Goal: Information Seeking & Learning: Compare options

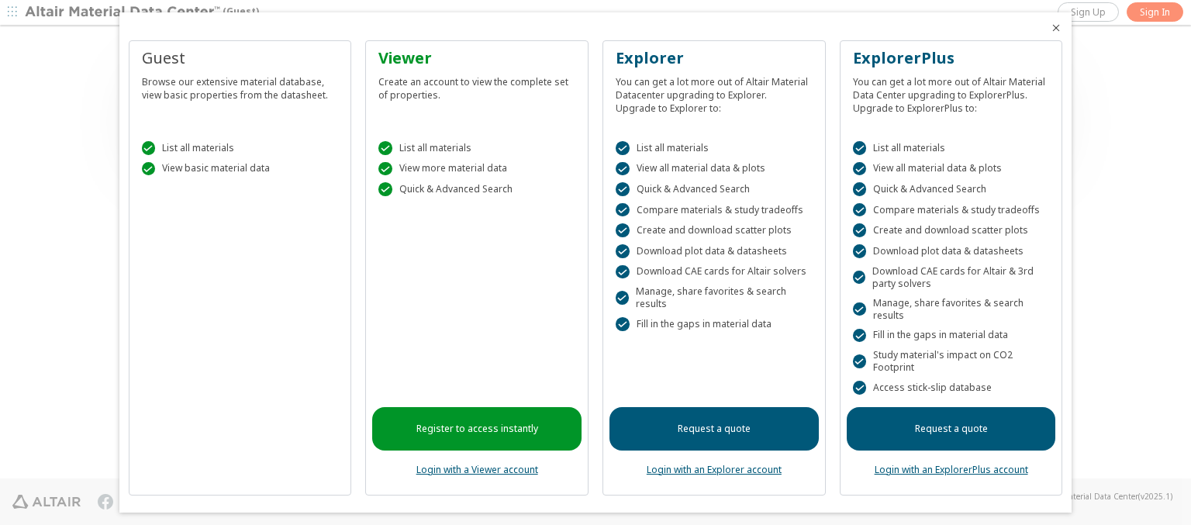
click at [1050, 28] on icon "Close" at bounding box center [1056, 28] width 12 height 12
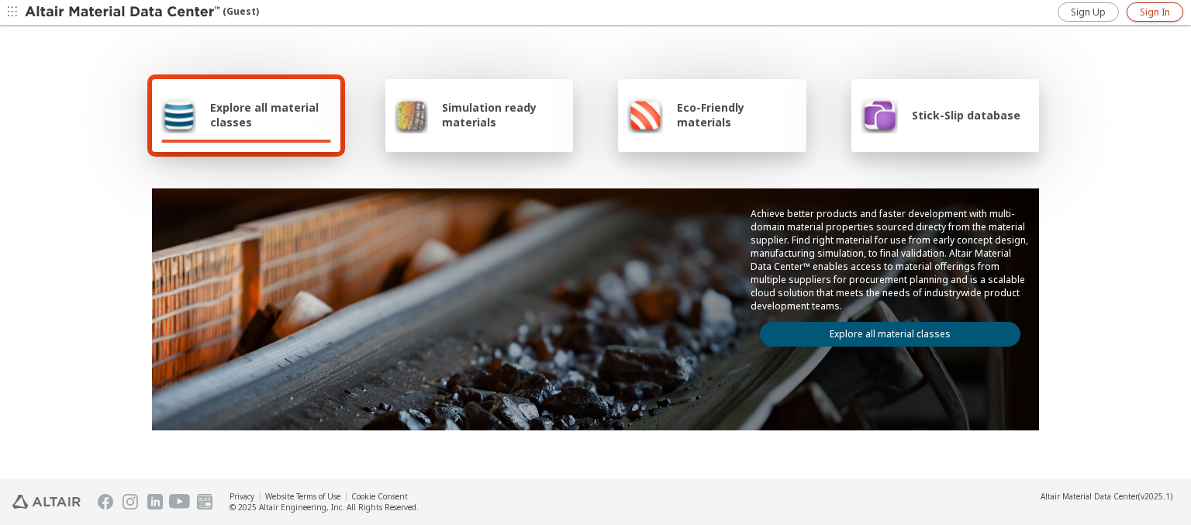
click at [1154, 12] on span "Sign In" at bounding box center [1155, 12] width 30 height 12
click at [123, 12] on img at bounding box center [124, 13] width 198 height 16
click at [264, 115] on span "Explore all material classes" at bounding box center [270, 114] width 121 height 29
click at [884, 330] on link "Explore all material classes" at bounding box center [890, 334] width 260 height 25
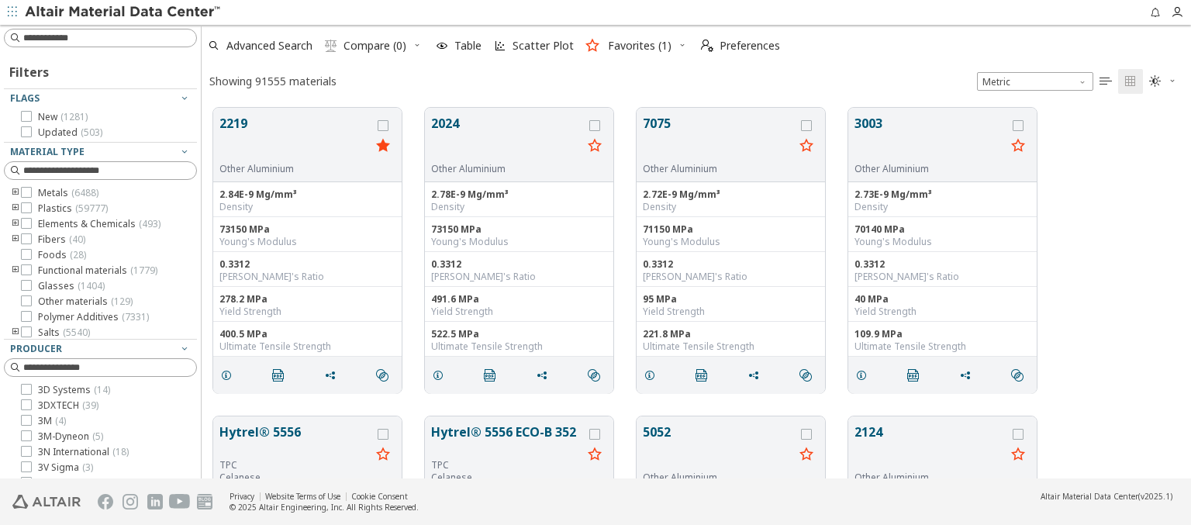
scroll to position [371, 977]
click at [385, 125] on icon "grid" at bounding box center [383, 125] width 11 height 11
click at [596, 125] on icon "grid" at bounding box center [594, 125] width 11 height 11
click at [375, 46] on span "Compare (2)" at bounding box center [374, 45] width 63 height 11
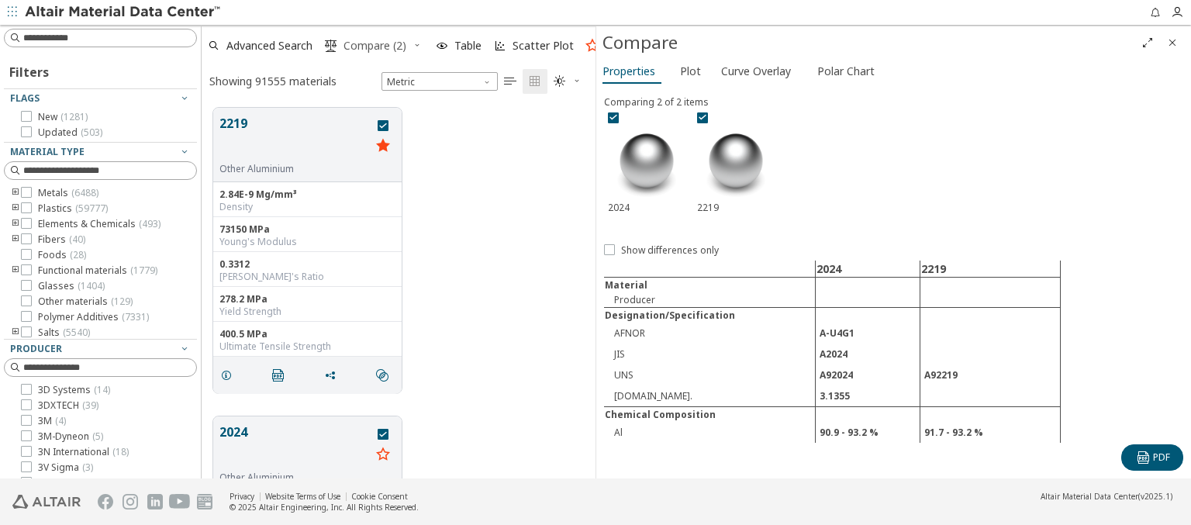
scroll to position [371, 381]
click at [755, 71] on span "Curve Overlay" at bounding box center [756, 71] width 70 height 25
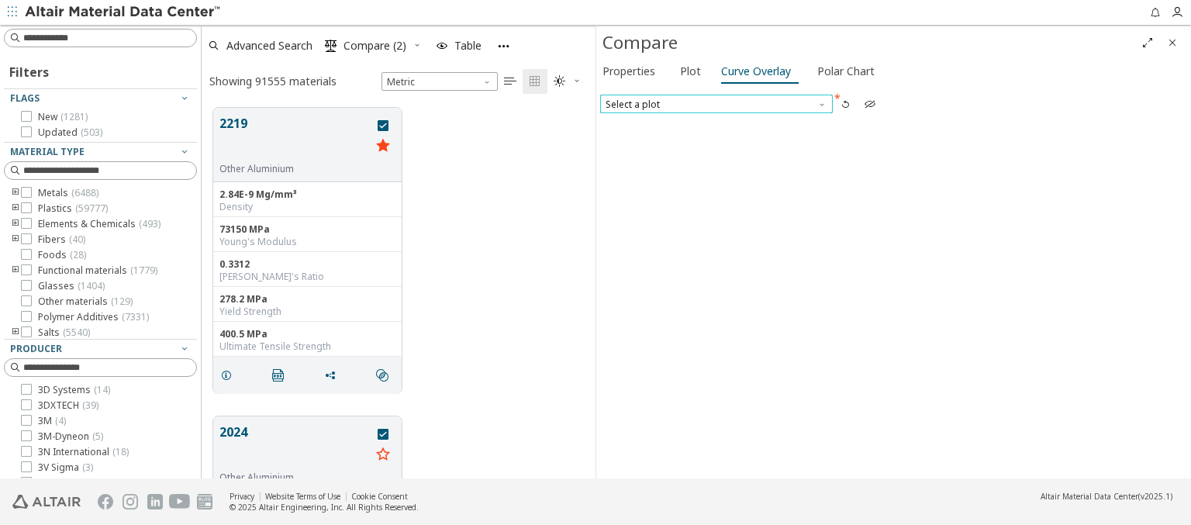
click at [716, 103] on span "Select a plot" at bounding box center [716, 104] width 233 height 19
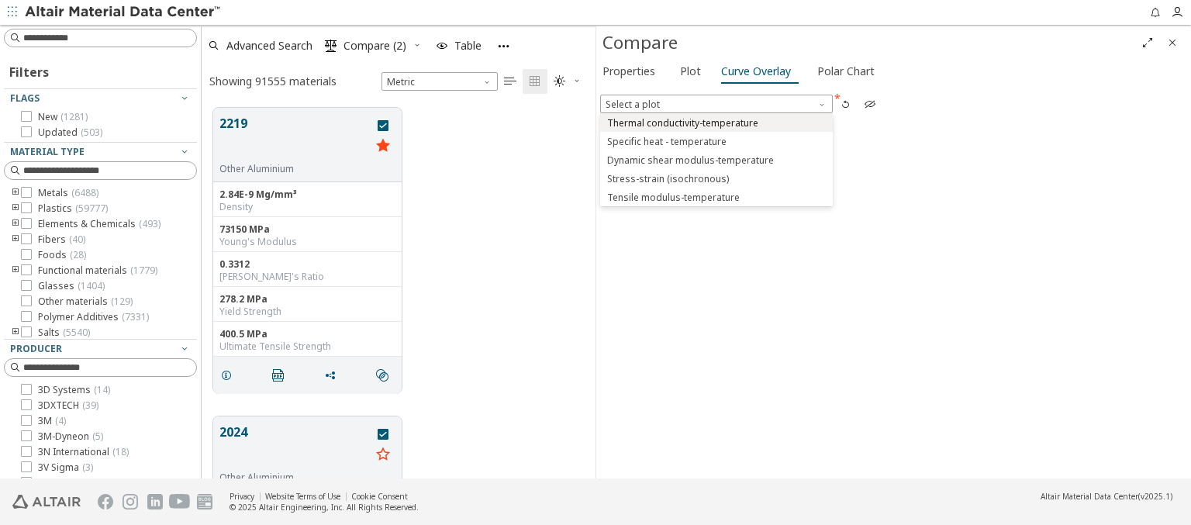
click at [716, 122] on span "Thermal conductivity-temperature" at bounding box center [682, 123] width 151 height 12
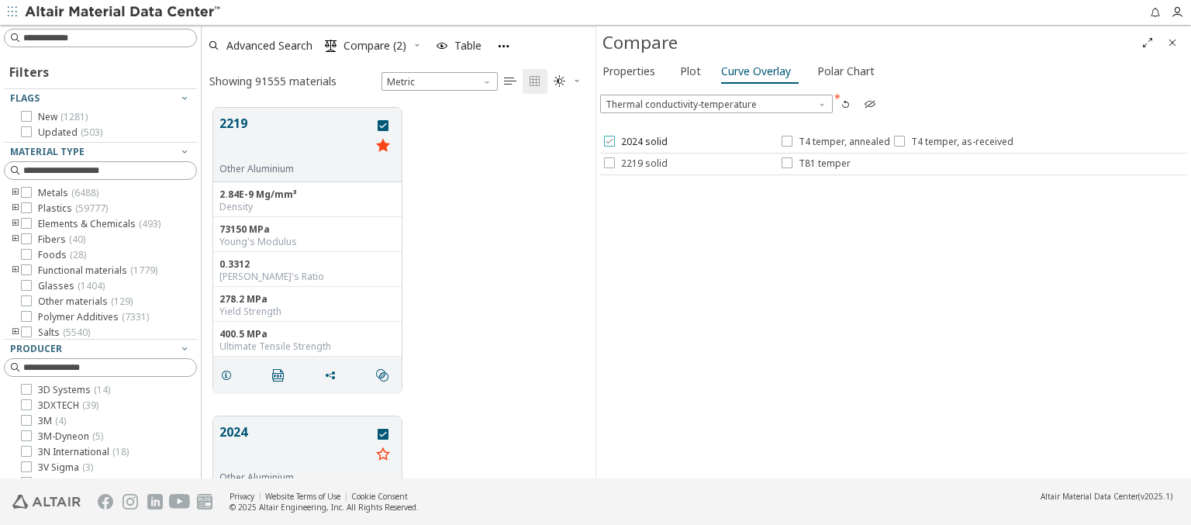
click at [634, 142] on span "2024 solid" at bounding box center [644, 142] width 47 height 12
click at [834, 142] on span "T4 temper, annealed" at bounding box center [844, 142] width 91 height 12
click at [950, 142] on span "T4 temper, as-received" at bounding box center [962, 142] width 102 height 12
click at [634, 163] on span "2219 solid" at bounding box center [644, 163] width 47 height 12
click at [815, 163] on span "T81 temper" at bounding box center [825, 163] width 52 height 12
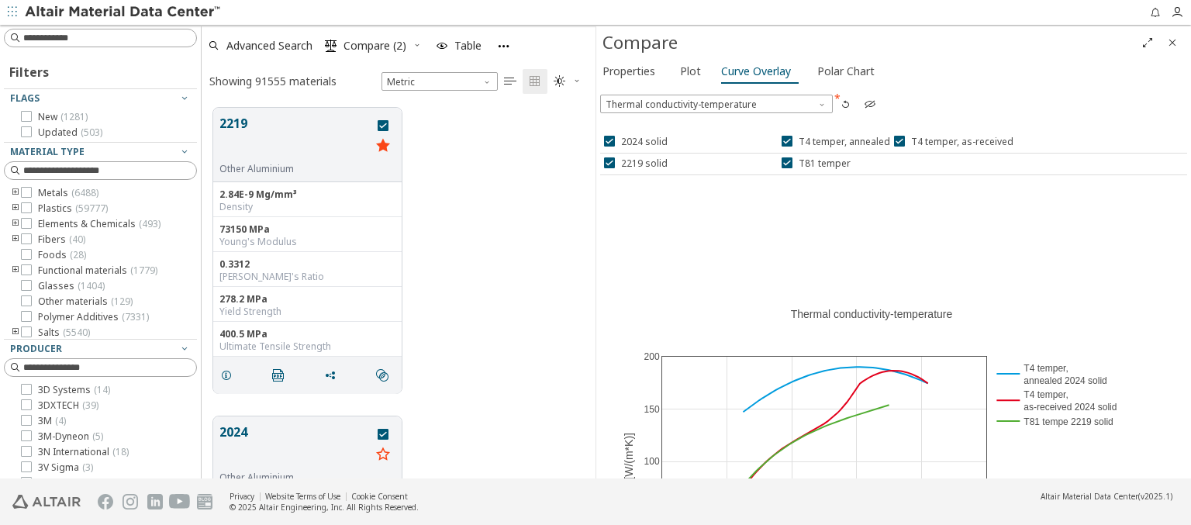
click at [869, 103] on icon "button" at bounding box center [870, 104] width 12 height 12
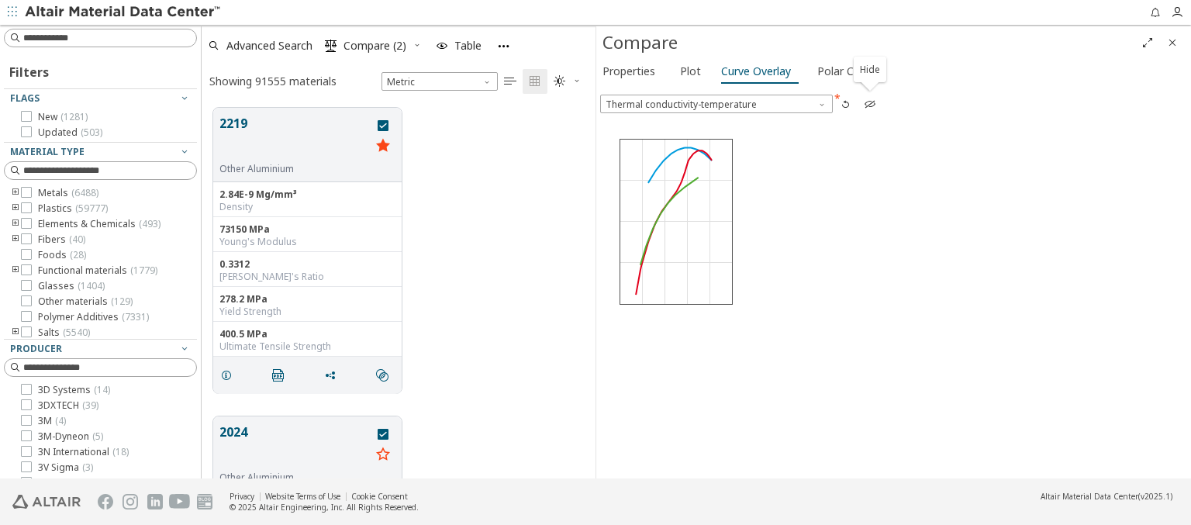
click at [869, 103] on icon "button" at bounding box center [870, 104] width 12 height 12
